Goal: Task Accomplishment & Management: Manage account settings

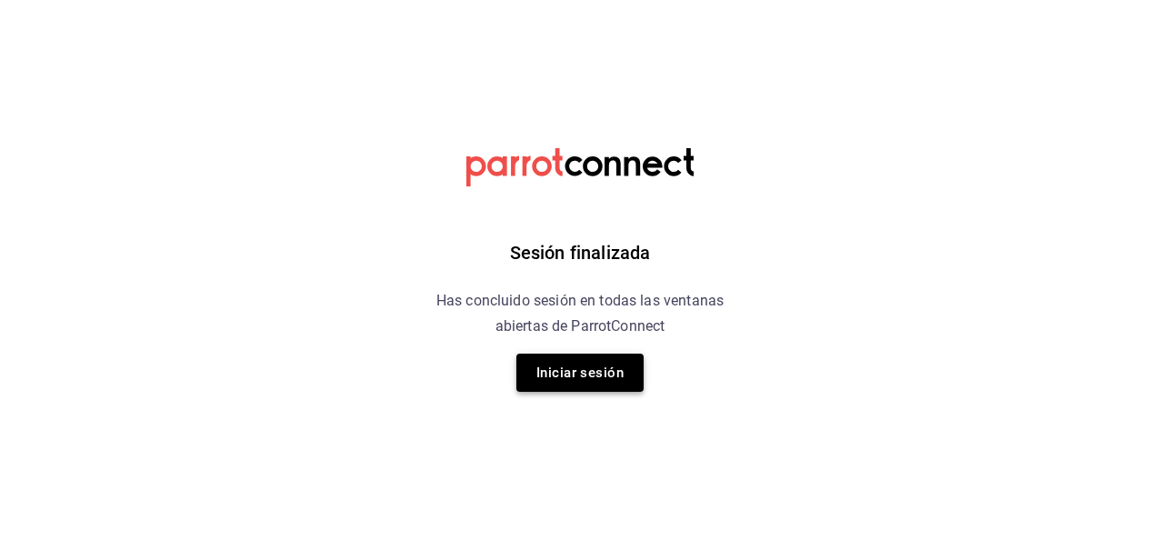
click at [551, 374] on button "Iniciar sesión" at bounding box center [579, 373] width 127 height 38
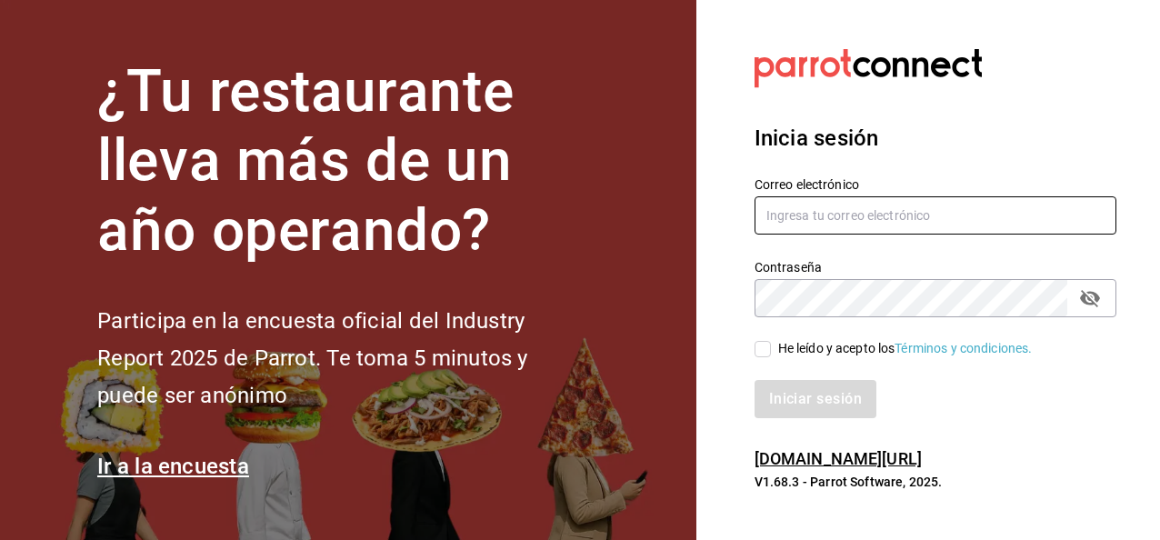
type input "[EMAIL_ADDRESS][DOMAIN_NAME]"
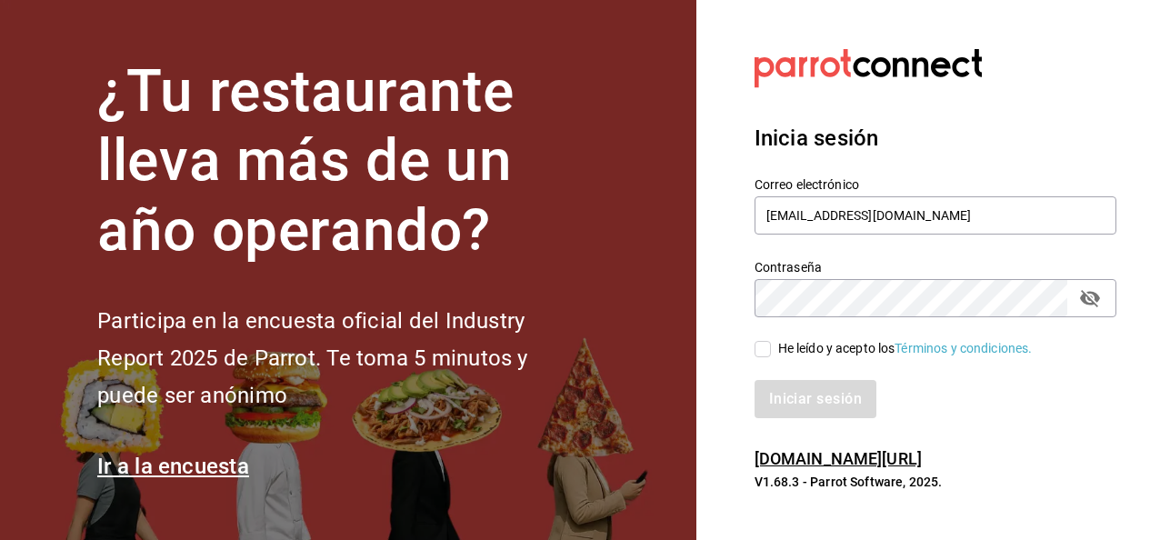
click at [756, 349] on input "He leído y acepto los Términos y condiciones." at bounding box center [763, 349] width 16 height 16
checkbox input "true"
click at [755, 380] on button "Iniciar sesión" at bounding box center [816, 399] width 122 height 38
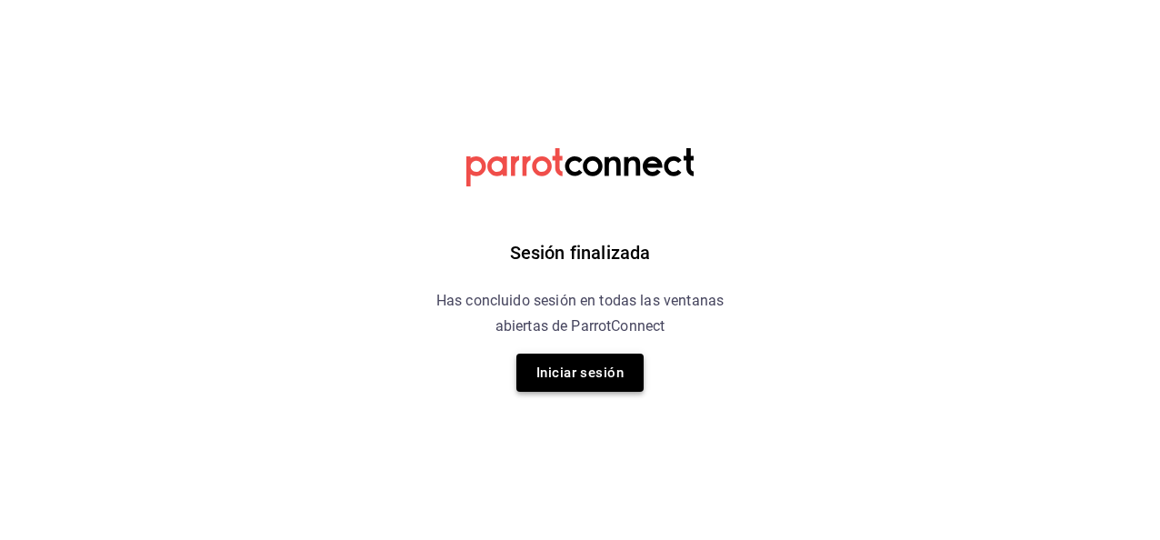
click at [613, 377] on button "Iniciar sesión" at bounding box center [579, 373] width 127 height 38
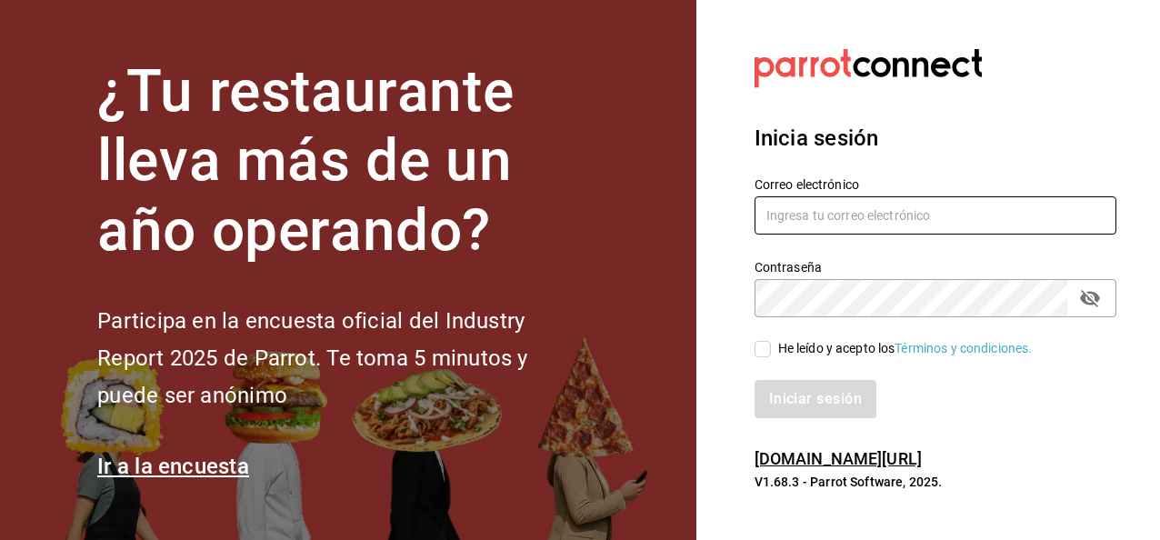
type input "[EMAIL_ADDRESS][DOMAIN_NAME]"
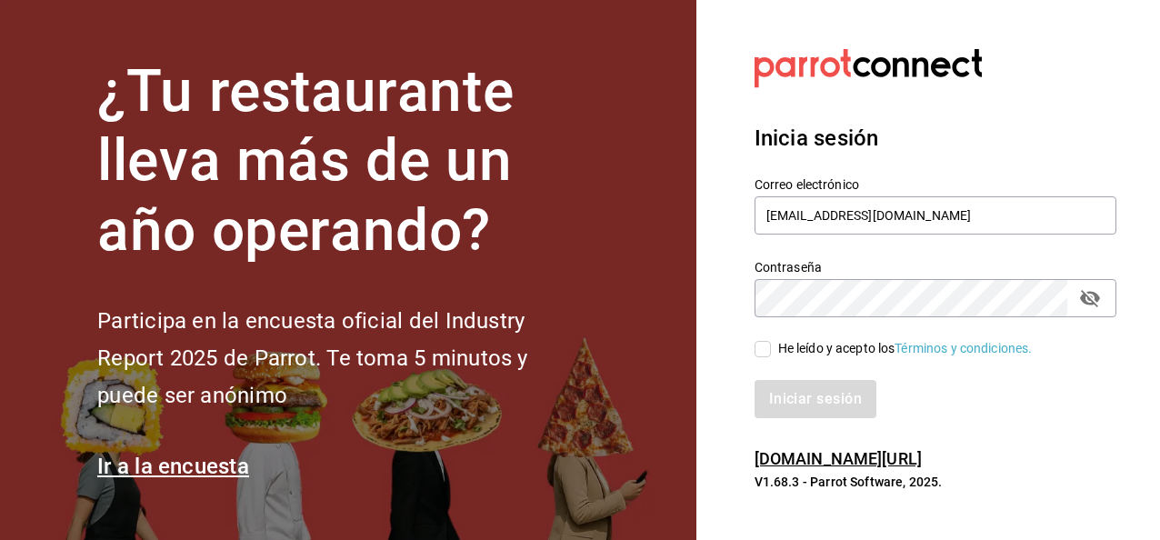
click at [768, 351] on input "He leído y acepto los Términos y condiciones." at bounding box center [763, 349] width 16 height 16
checkbox input "true"
click at [755, 380] on button "Iniciar sesión" at bounding box center [816, 399] width 122 height 38
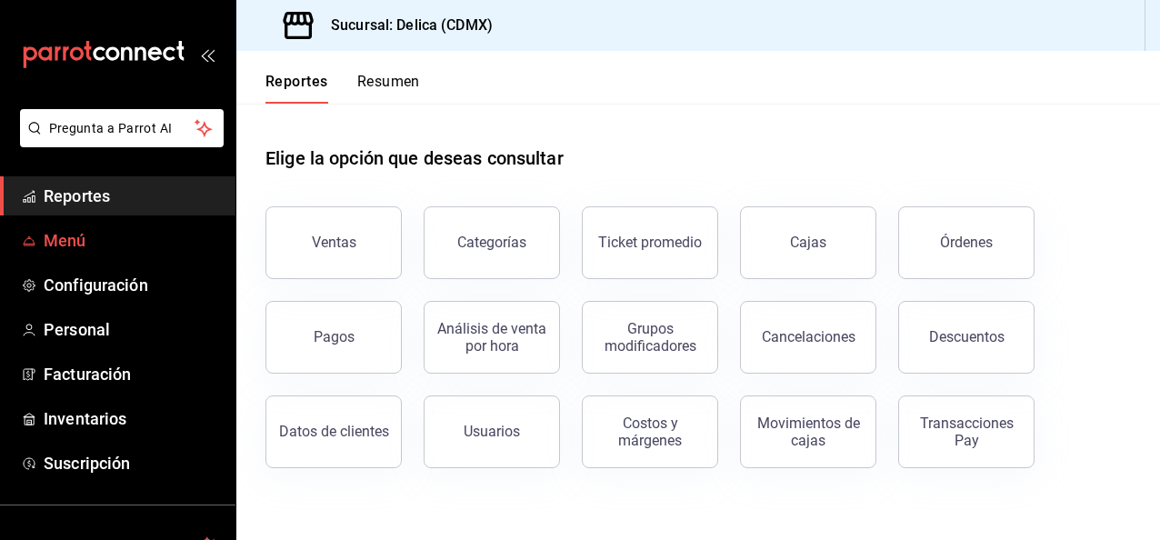
click at [93, 231] on span "Menú" at bounding box center [132, 240] width 177 height 25
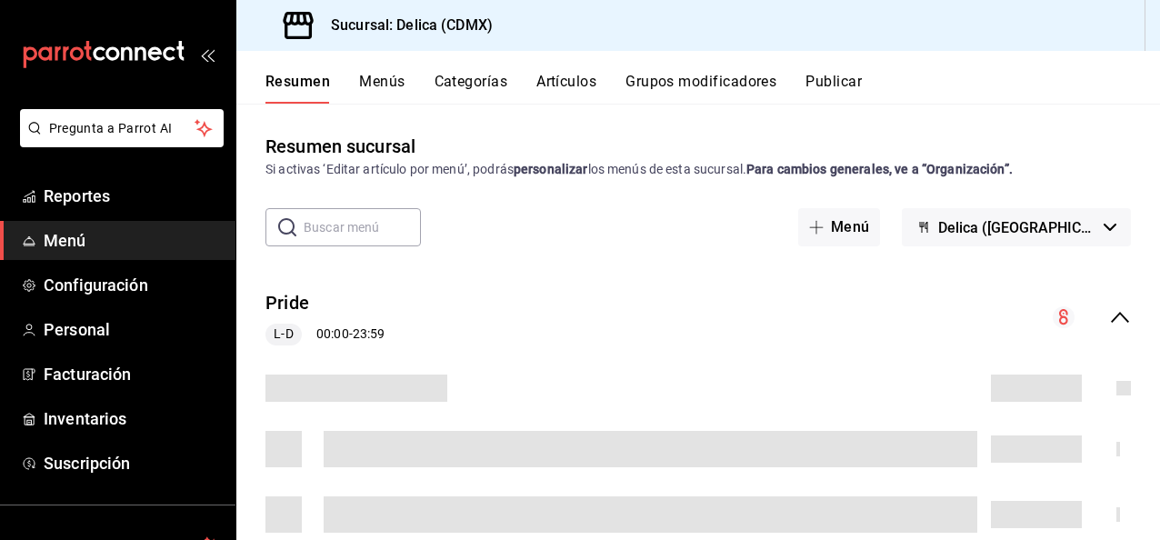
click at [570, 72] on div "Resumen Menús Categorías Artículos Grupos modificadores Publicar" at bounding box center [698, 77] width 924 height 53
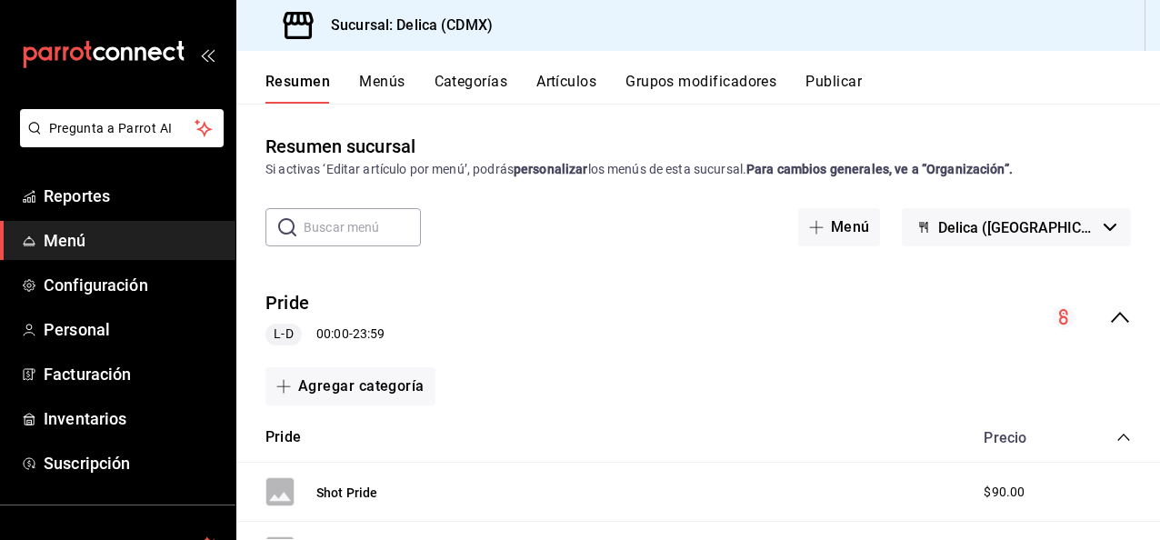
click at [562, 84] on button "Artículos" at bounding box center [566, 88] width 60 height 31
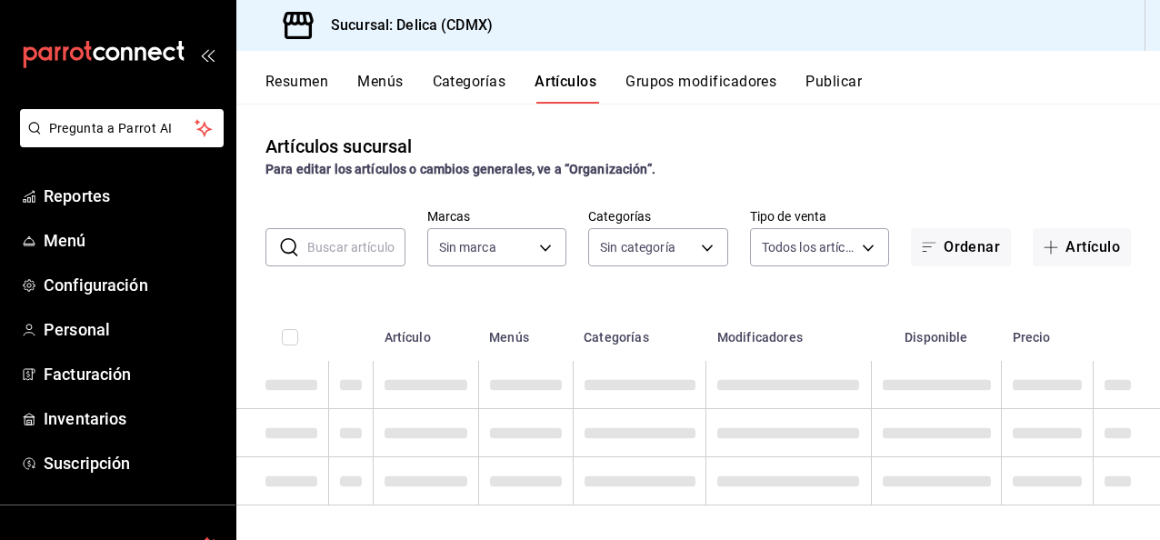
type input "7a730996-5f62-4272-afe4-36f0d9084e78"
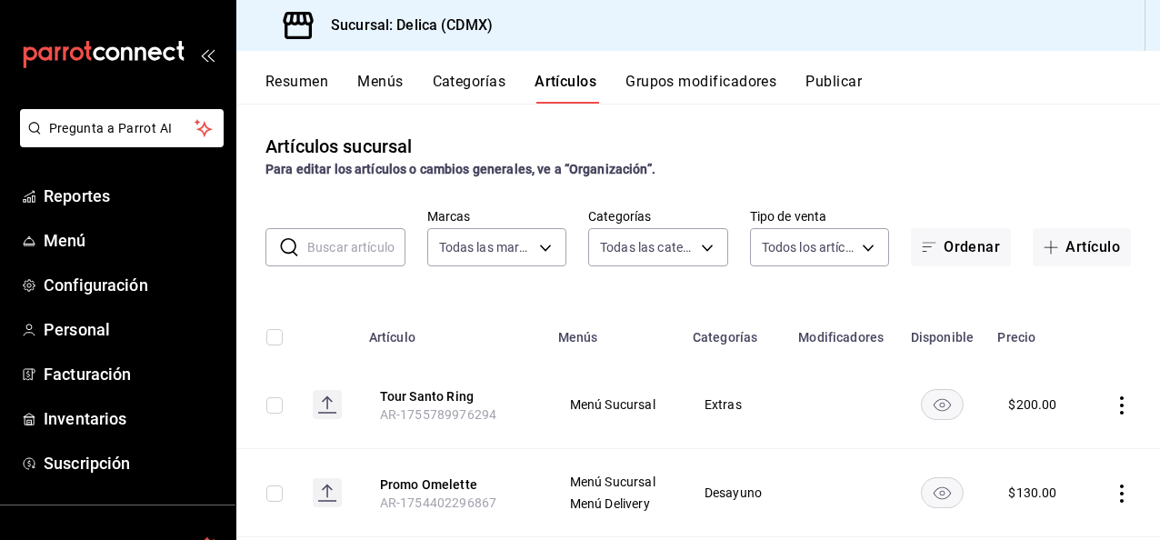
type input "9fd7ed9b-4721-4504-949e-6387cbf2b902,e9266527-8947-4de0-9865-4c95c81f8bdd,c80bb…"
click at [321, 236] on input "text" at bounding box center [356, 247] width 98 height 36
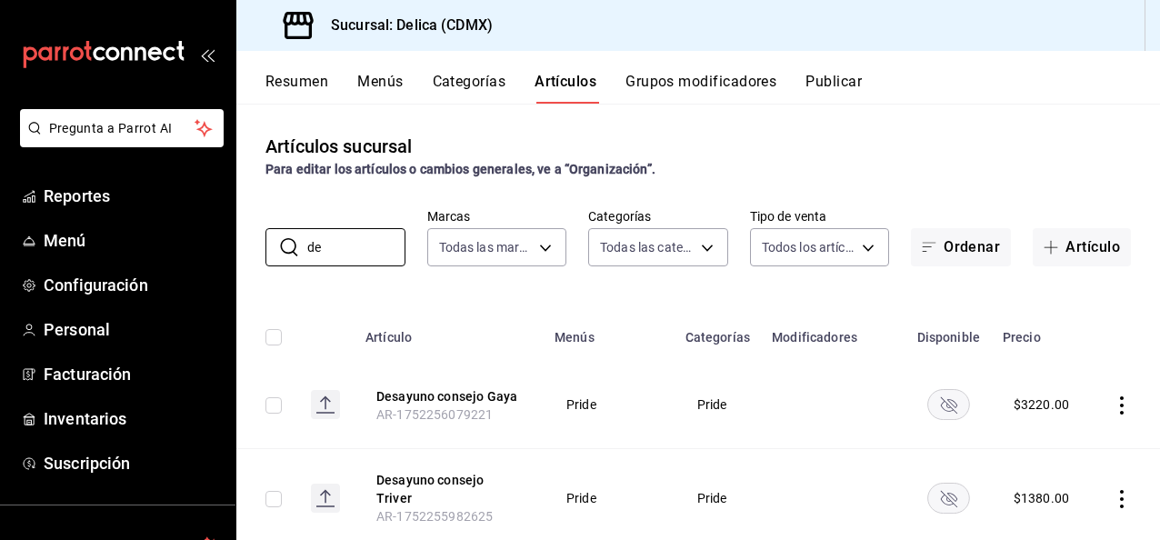
type input "d"
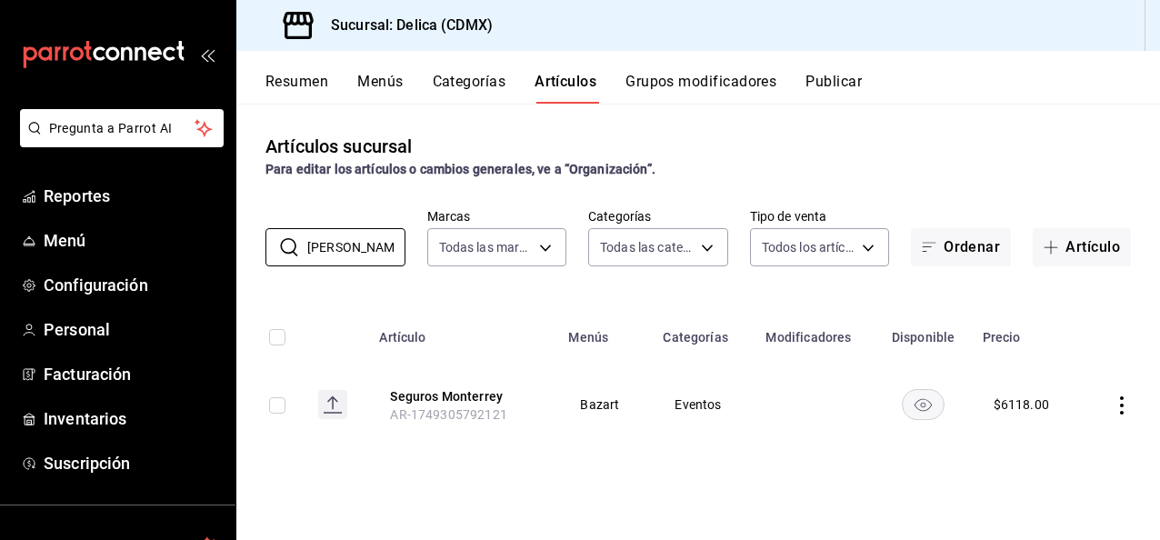
type input "segur"
click at [926, 405] on rect "availability-product" at bounding box center [924, 404] width 42 height 30
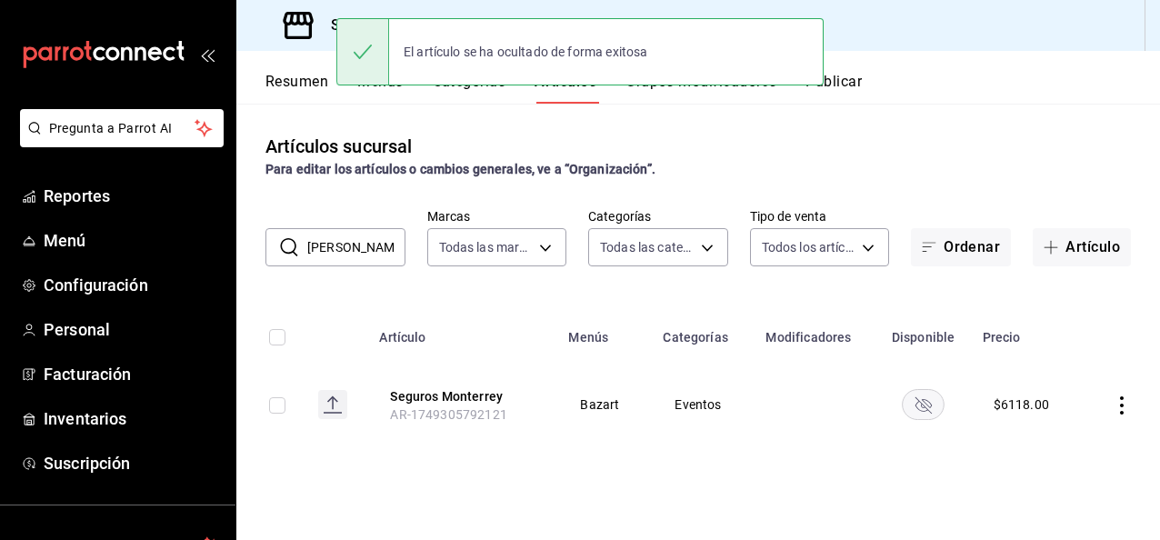
click at [926, 405] on rect "availability-product" at bounding box center [924, 404] width 42 height 30
click at [918, 505] on div "Artículos sucursal Para editar los artículos o cambios generales, ve a “Organiz…" at bounding box center [698, 321] width 924 height 435
